Goal: Task Accomplishment & Management: Manage account settings

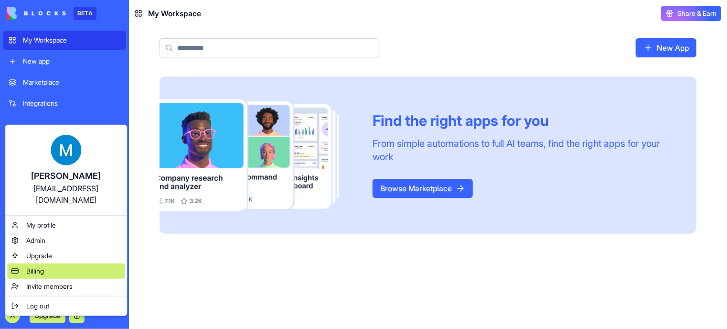
click at [38, 266] on span "Billing" at bounding box center [35, 271] width 18 height 10
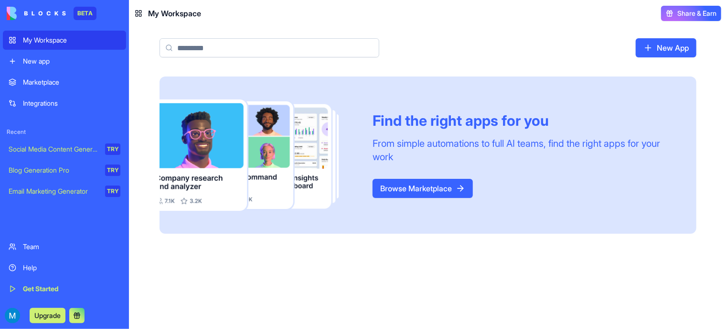
click at [41, 40] on div "My Workspace" at bounding box center [71, 40] width 97 height 10
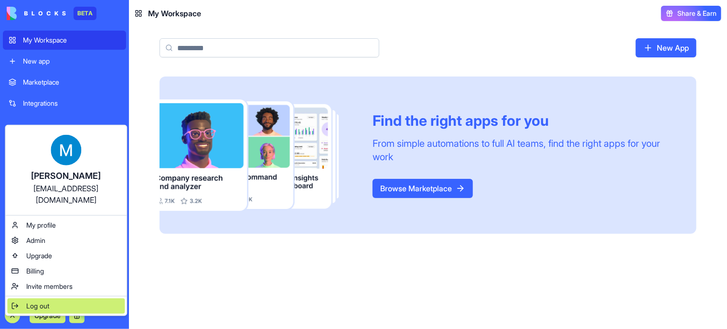
click at [45, 301] on span "Log out" at bounding box center [37, 306] width 23 height 10
